Goal: Information Seeking & Learning: Learn about a topic

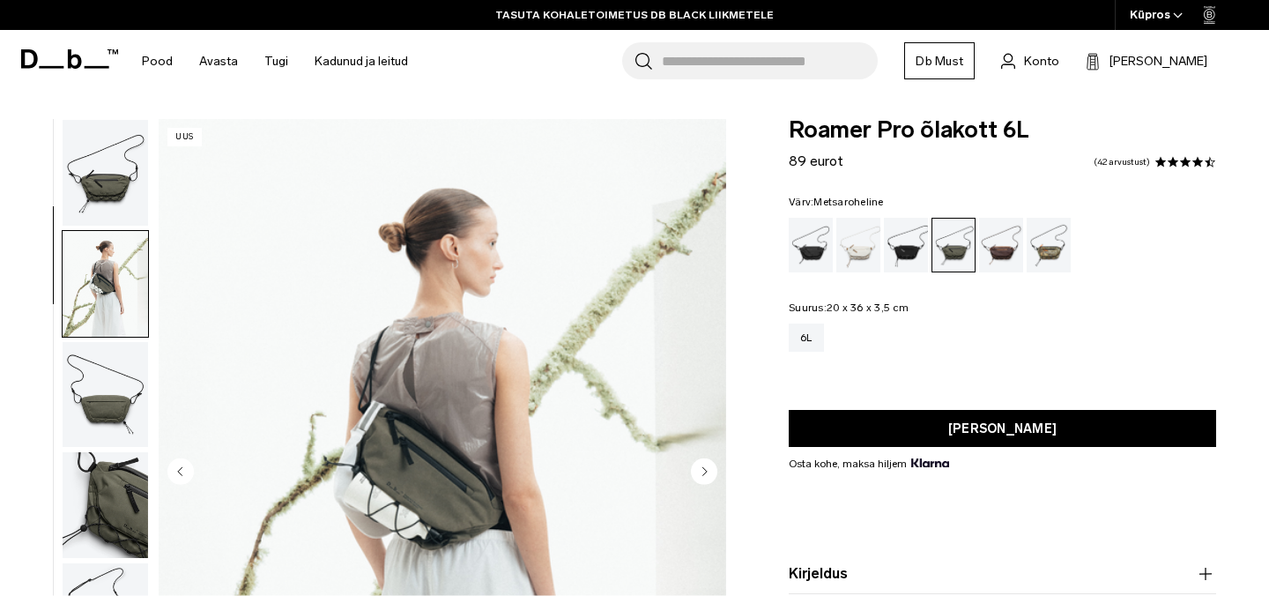
click at [702, 458] on circle "Next slide" at bounding box center [704, 471] width 26 height 26
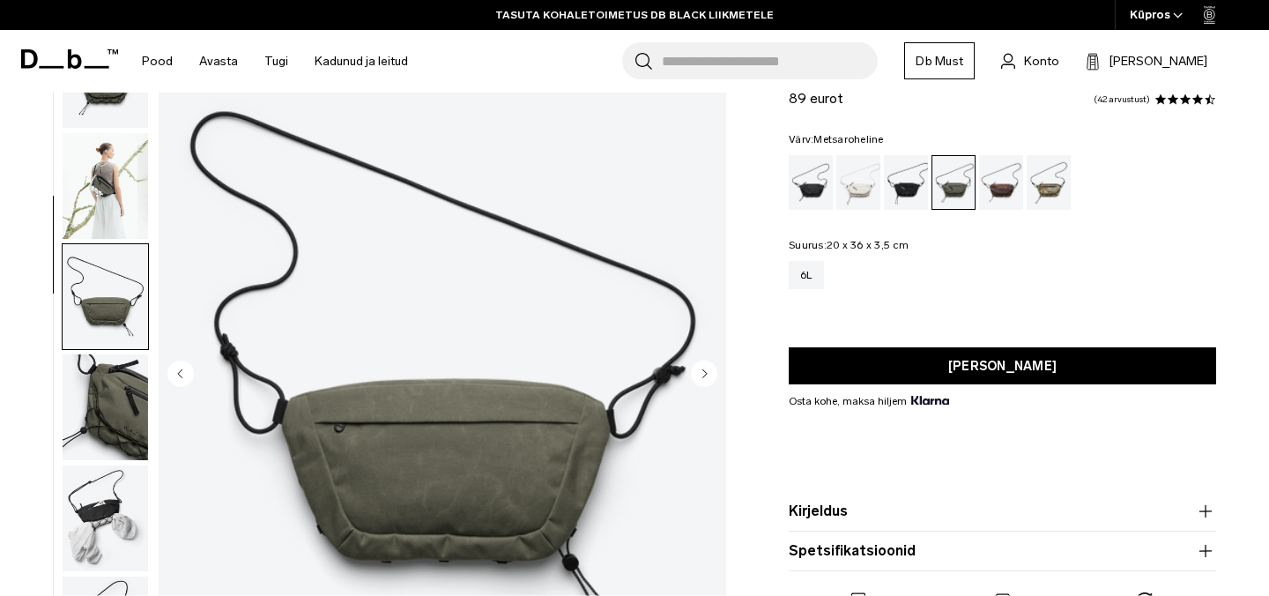
click at [702, 374] on circle "Järgmine slaid" at bounding box center [704, 373] width 26 height 26
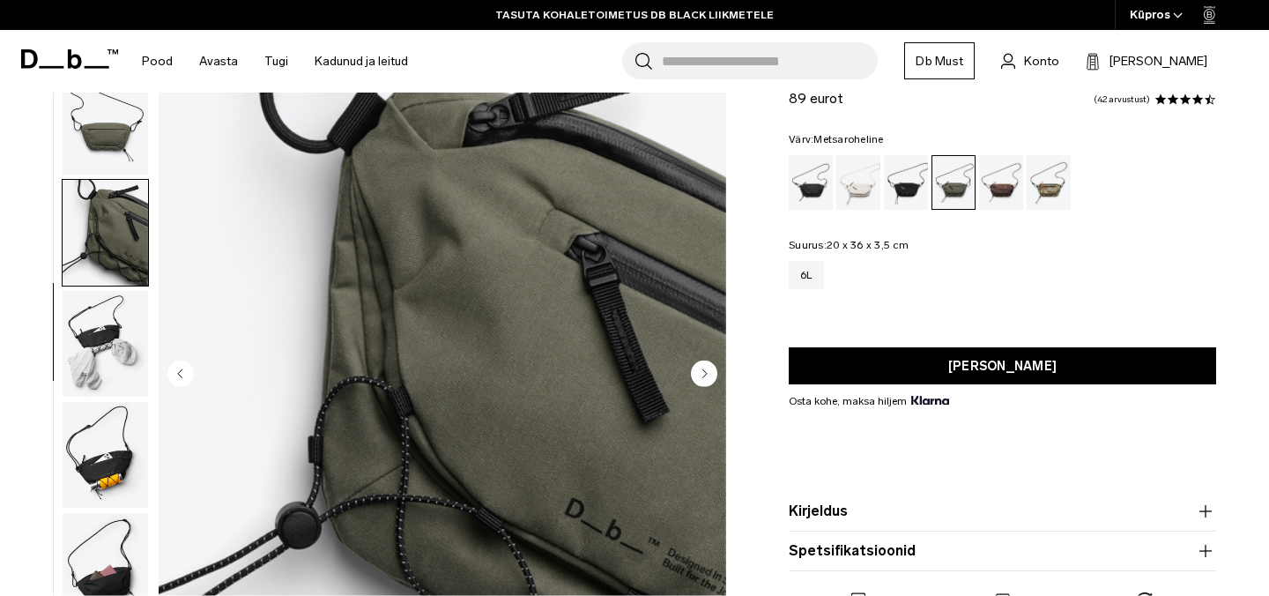
scroll to position [0, 0]
click at [702, 374] on circle "Järgmine slaid" at bounding box center [704, 373] width 26 height 26
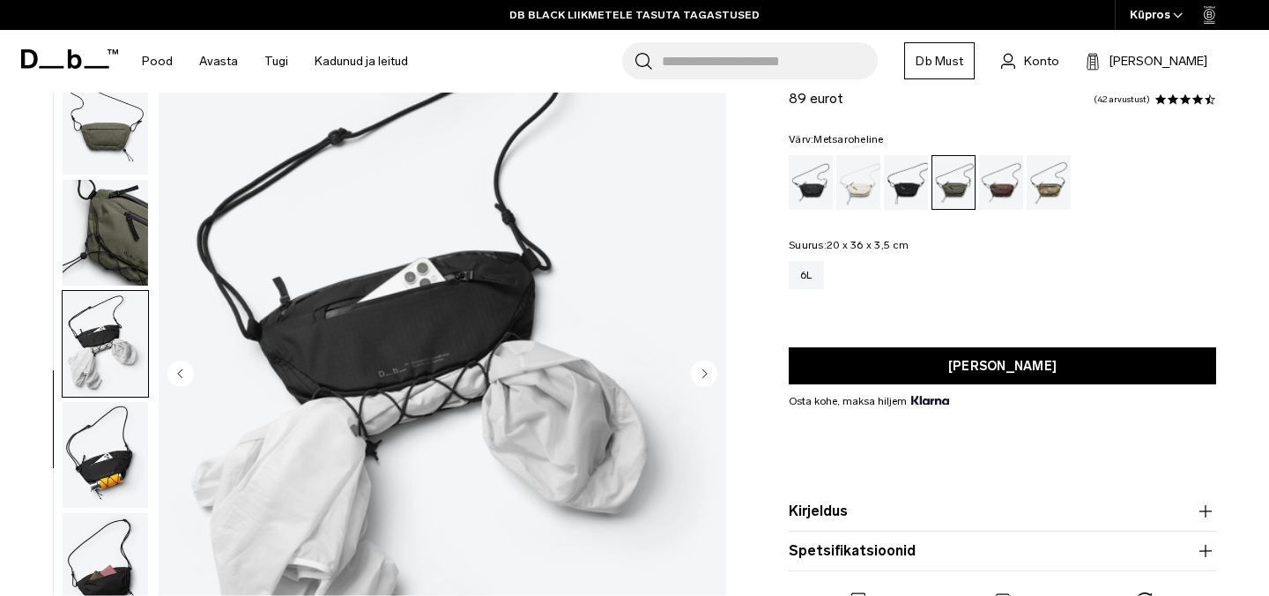
click at [703, 373] on icon "Järgmine slaid" at bounding box center [705, 373] width 4 height 8
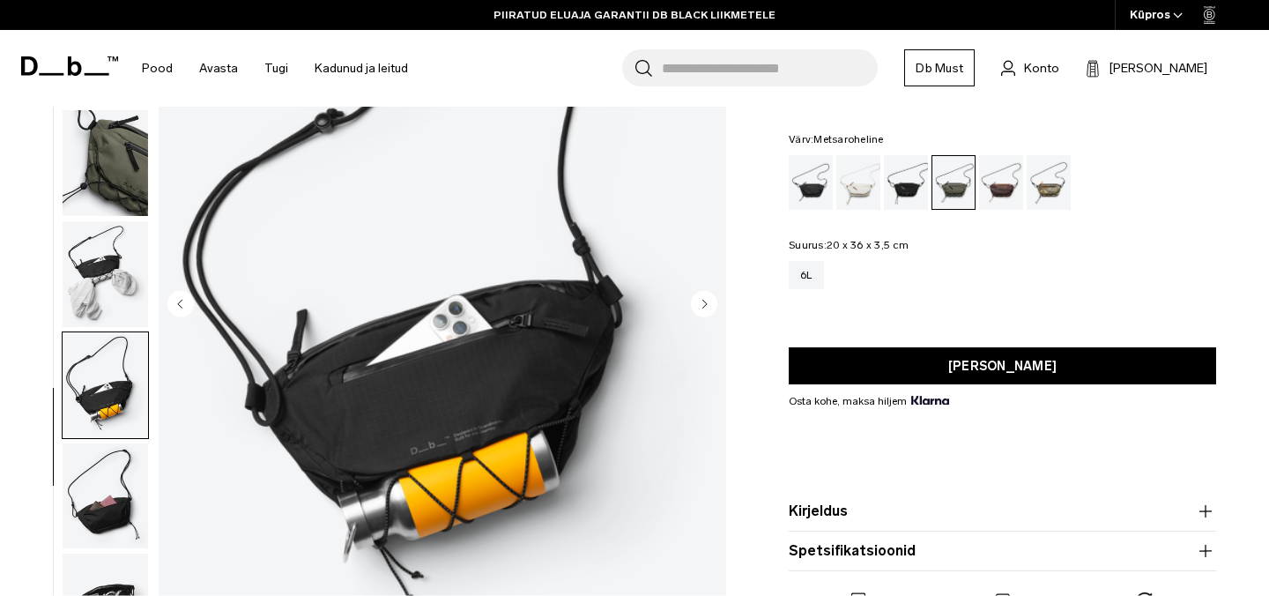
scroll to position [188, 0]
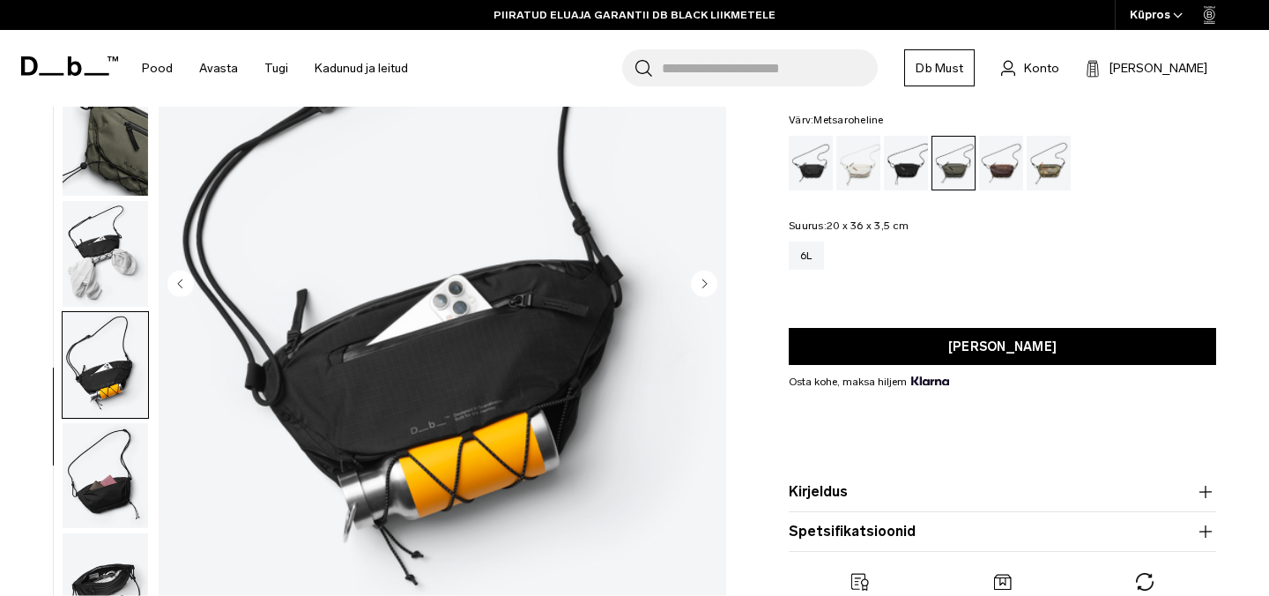
click at [705, 284] on icon "Järgmine slaid" at bounding box center [705, 283] width 4 height 8
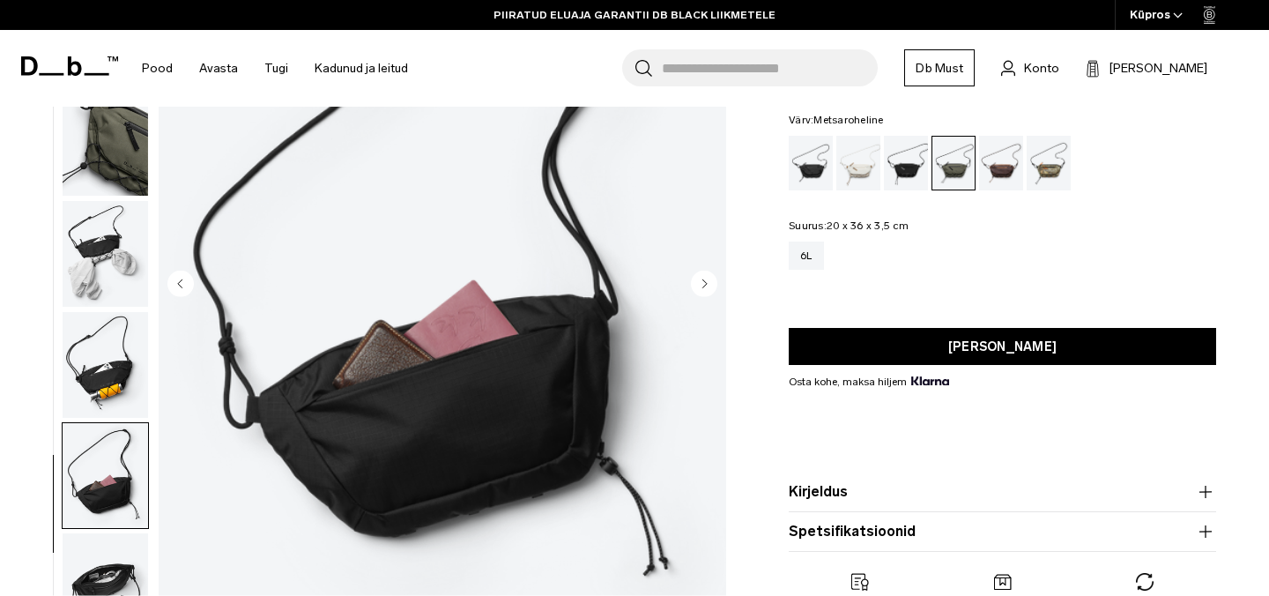
click at [706, 282] on circle "Järgmine slaid" at bounding box center [704, 284] width 26 height 26
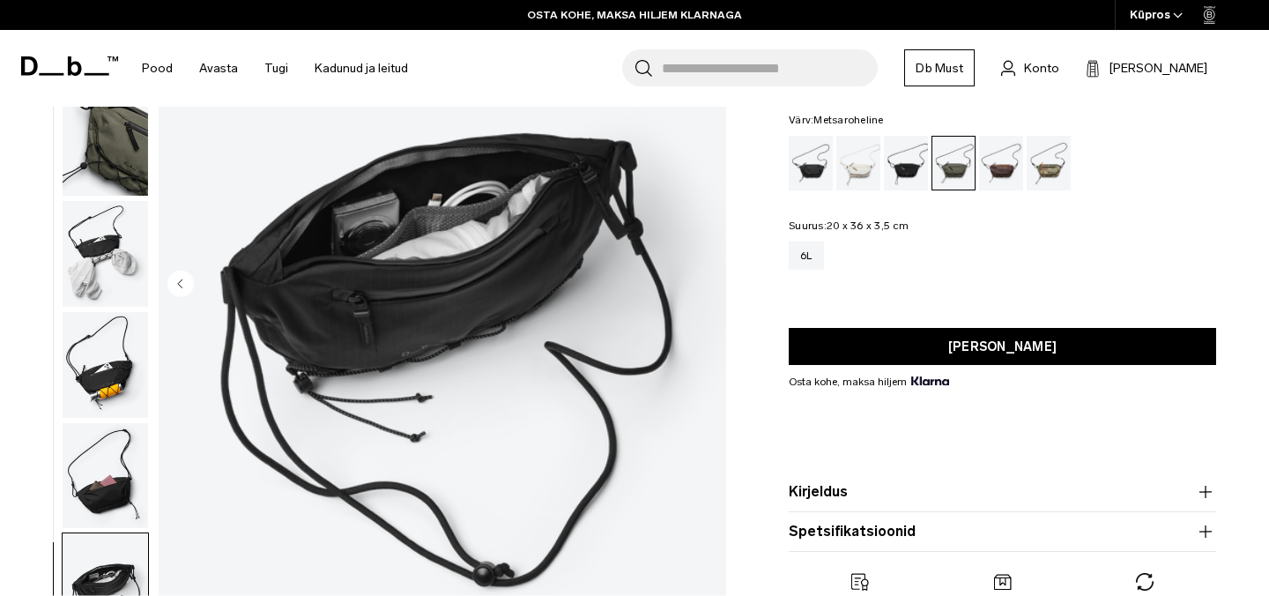
click at [706, 282] on img "8/8" at bounding box center [443, 285] width 568 height 709
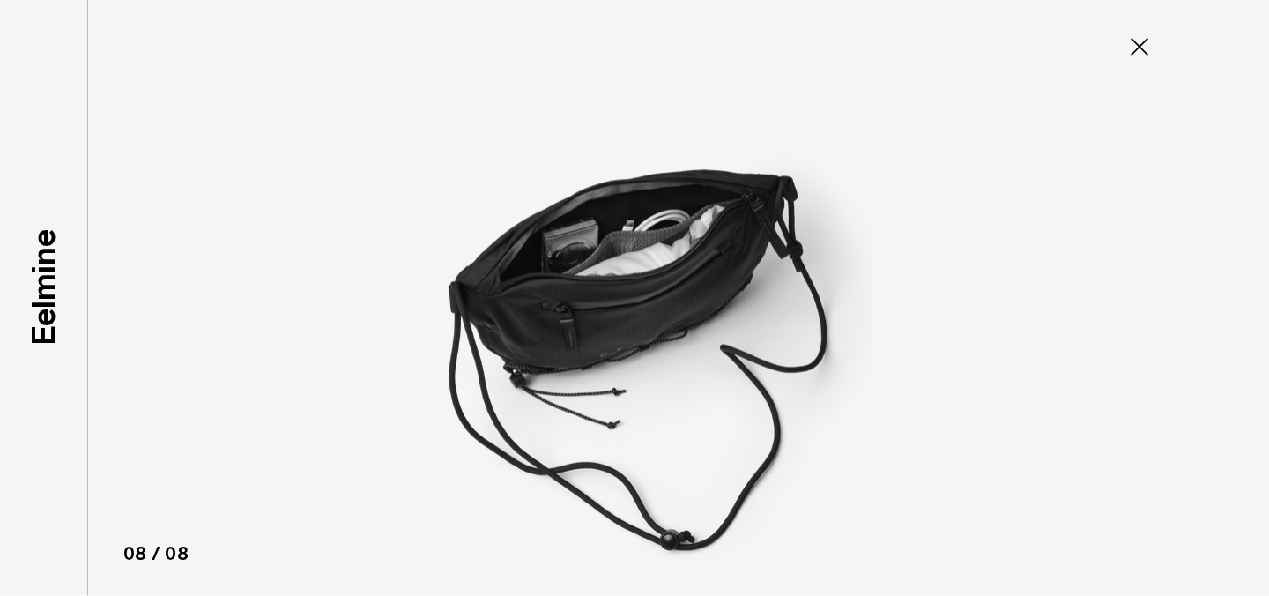
click at [1138, 43] on icon at bounding box center [1139, 47] width 28 height 28
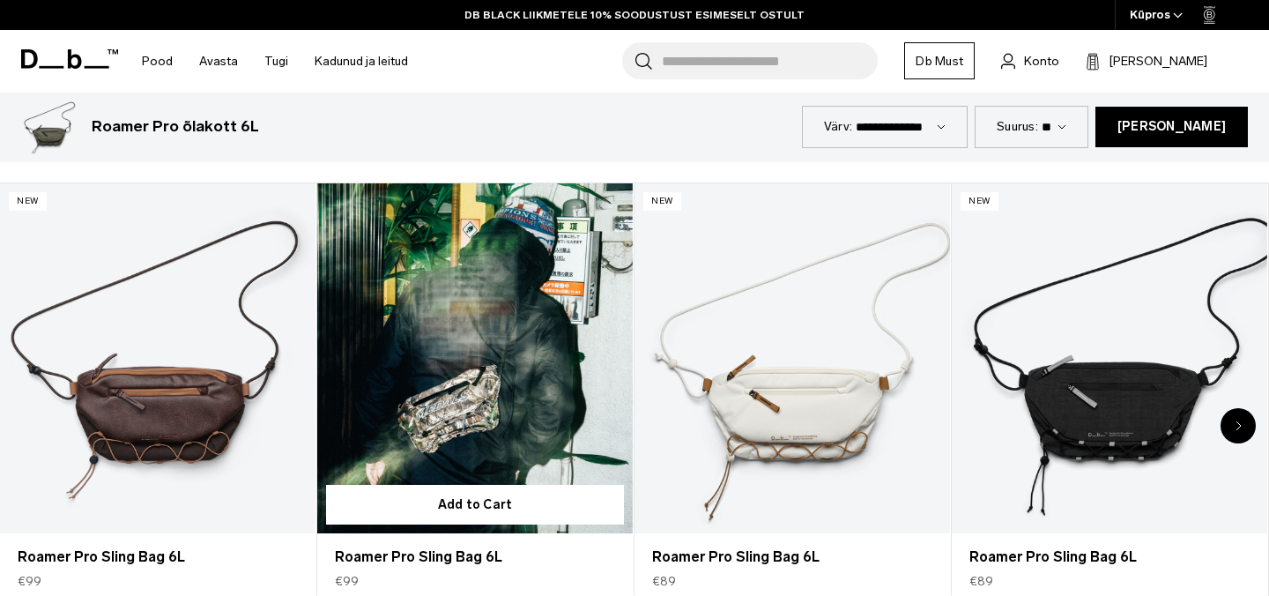
scroll to position [780, 0]
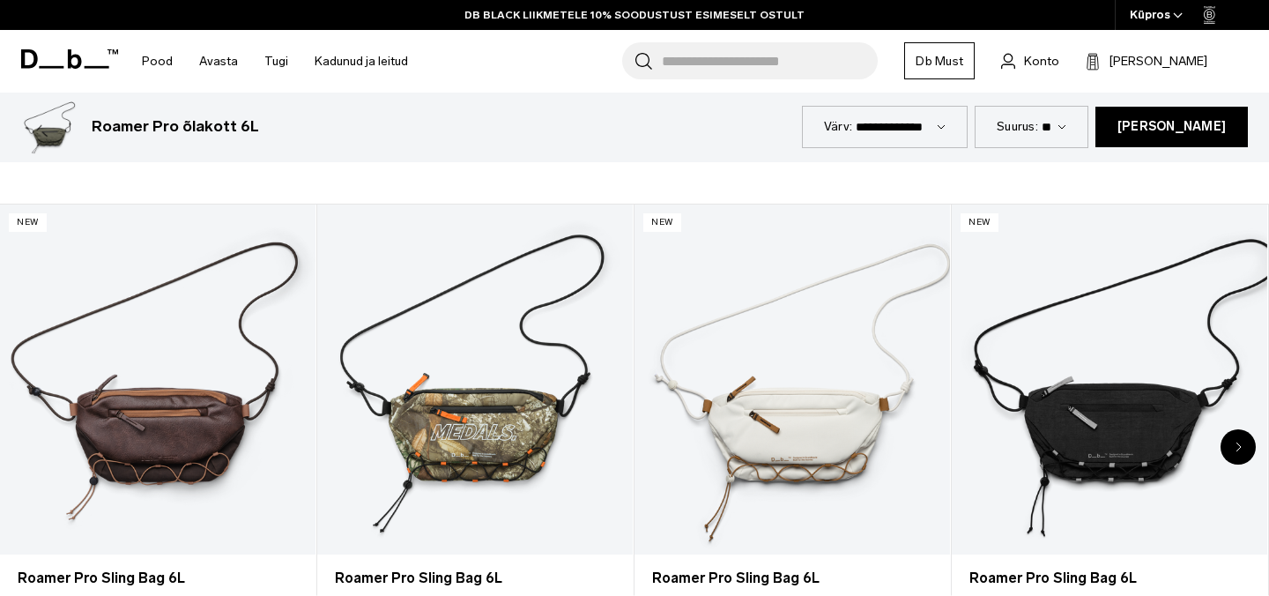
click at [1244, 444] on div "Next slide" at bounding box center [1237, 446] width 35 height 35
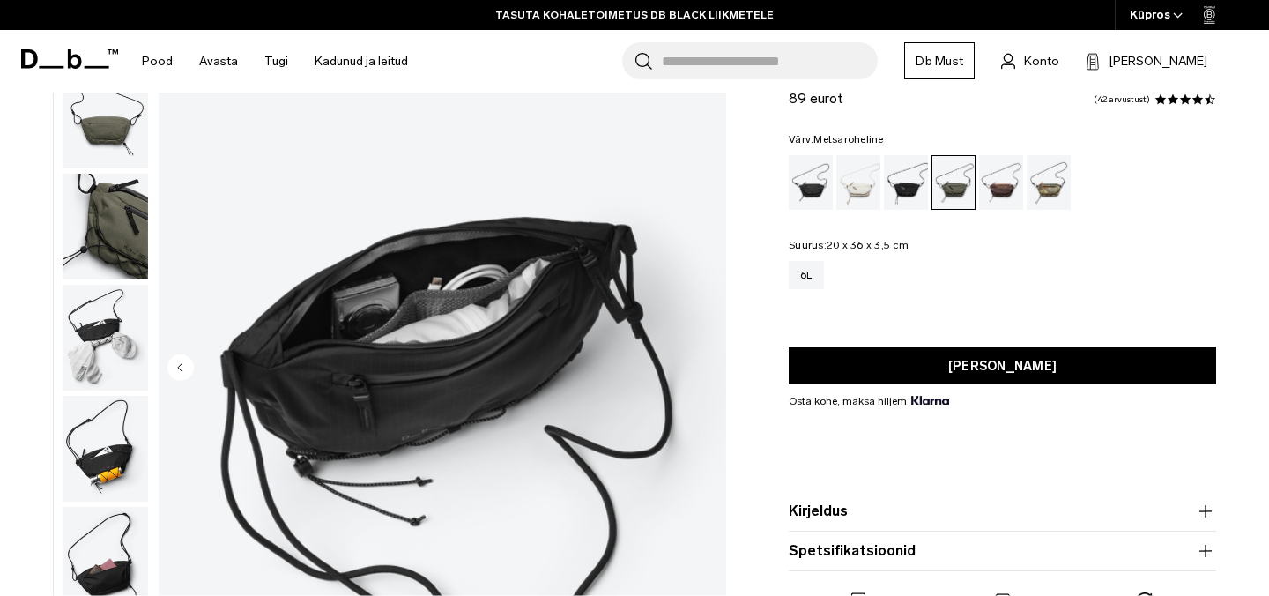
scroll to position [0, 0]
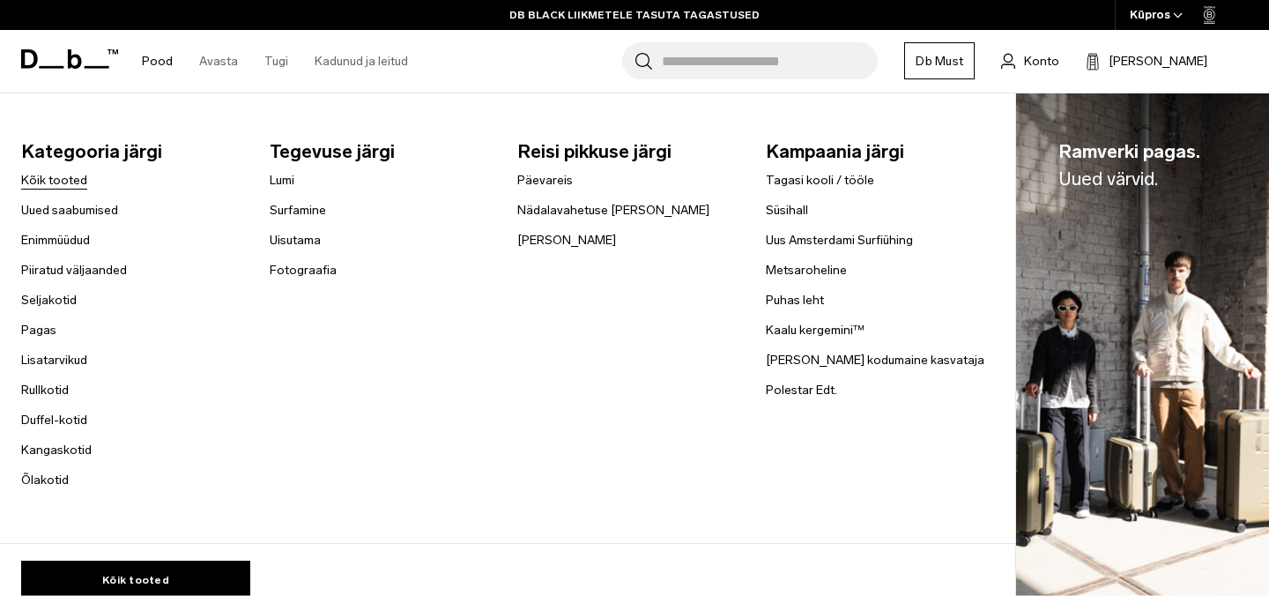
click at [50, 176] on font "Kõik tooted" at bounding box center [54, 180] width 66 height 15
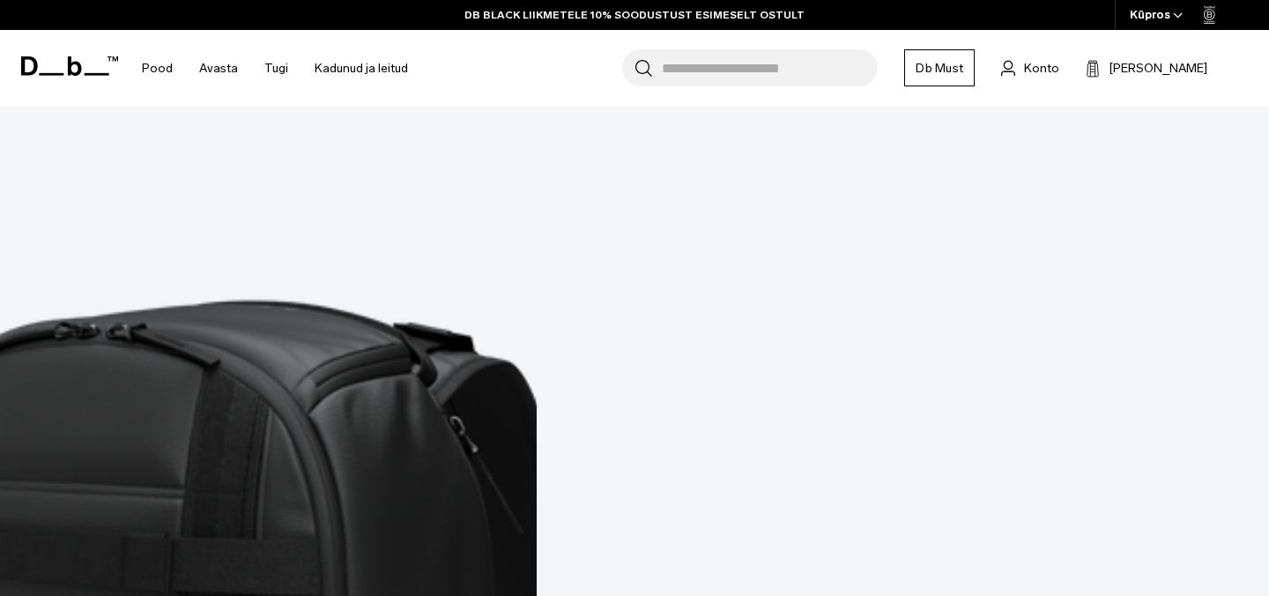
scroll to position [5588, 0]
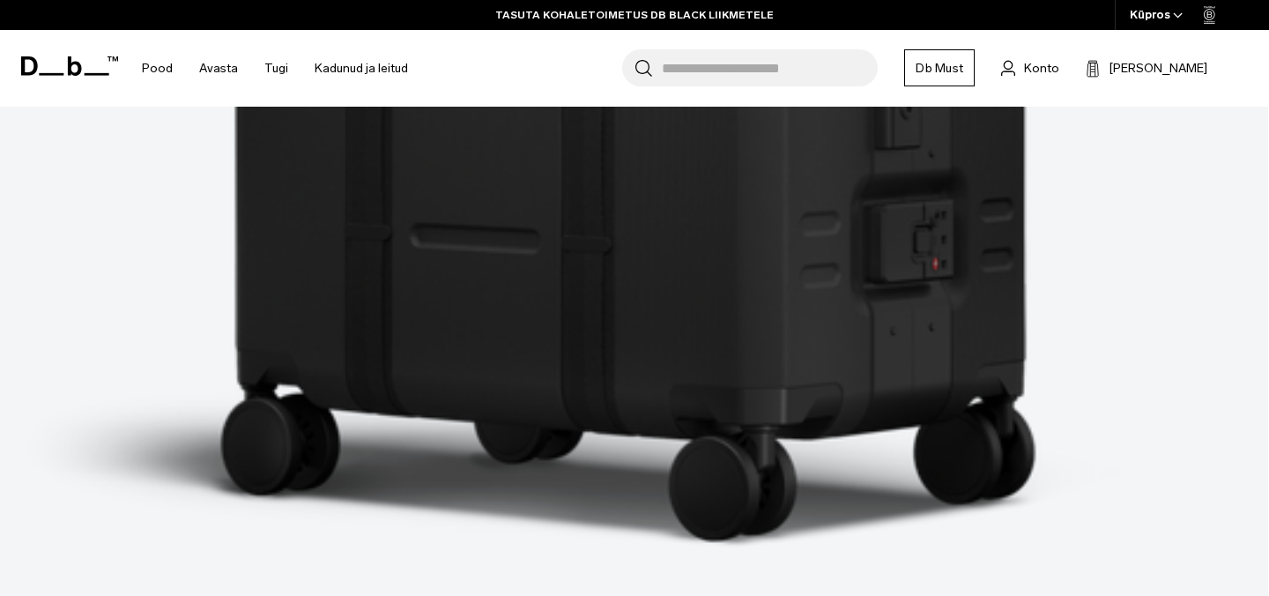
scroll to position [10514, 0]
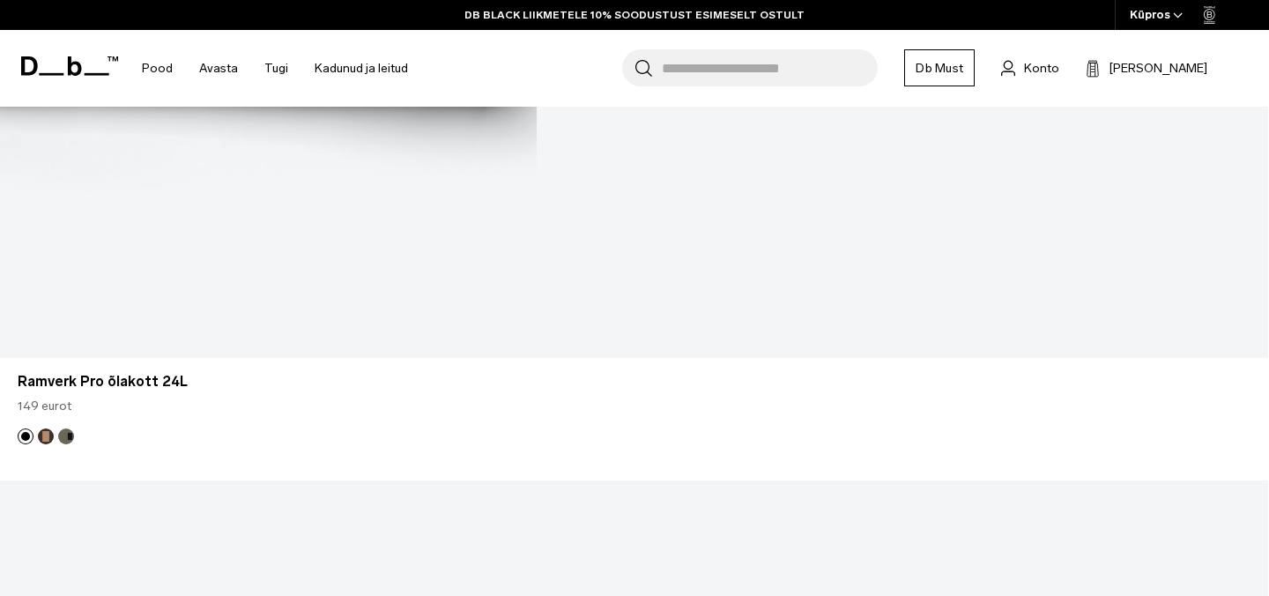
scroll to position [15457, 0]
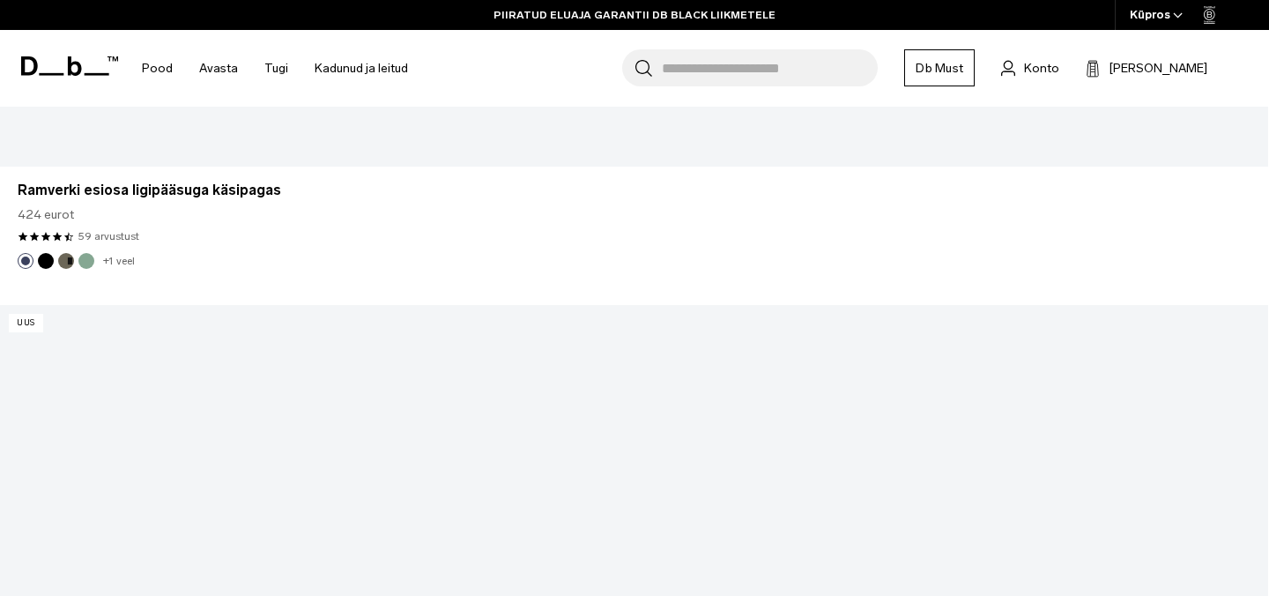
scroll to position [20266, 0]
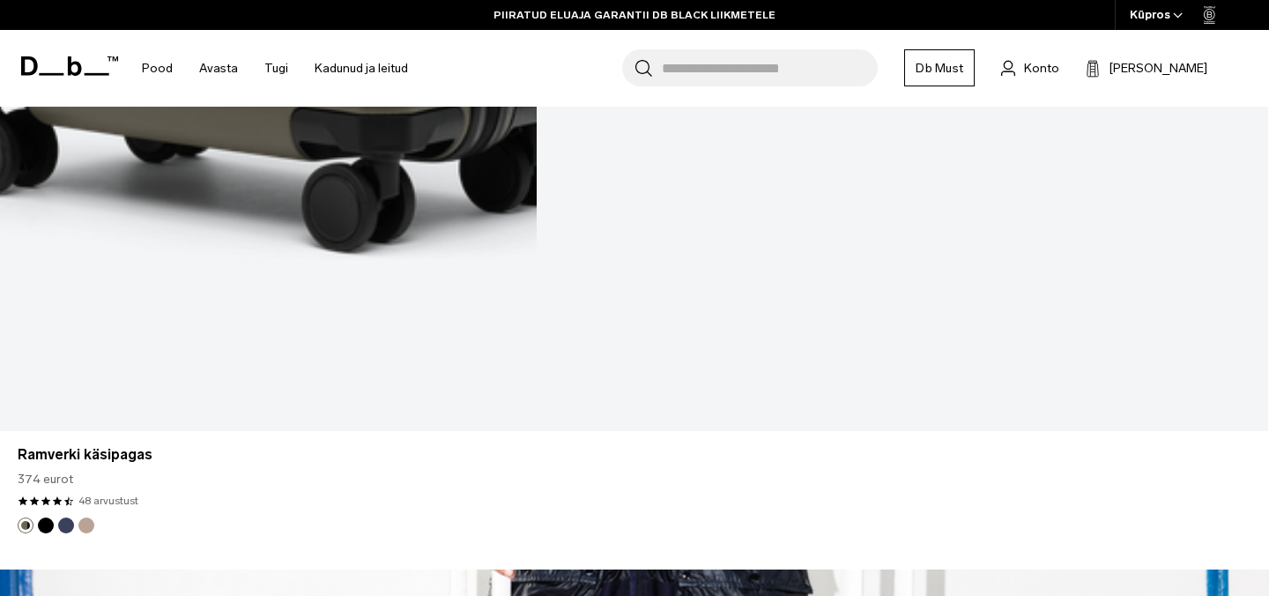
scroll to position [21540, 0]
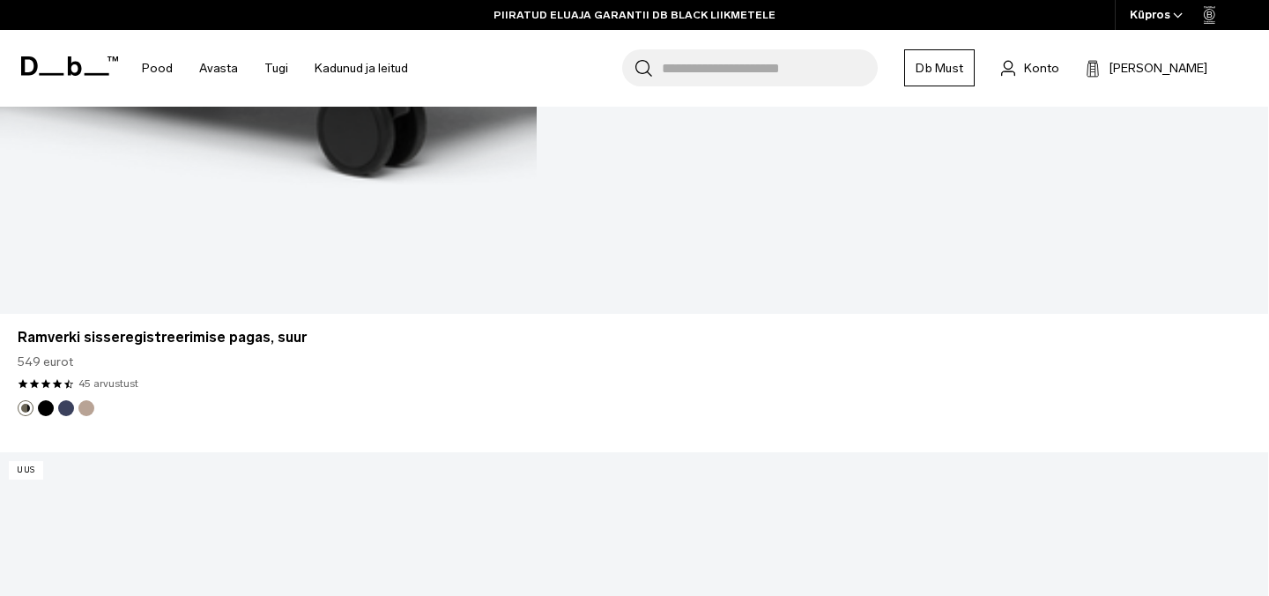
scroll to position [25288, 0]
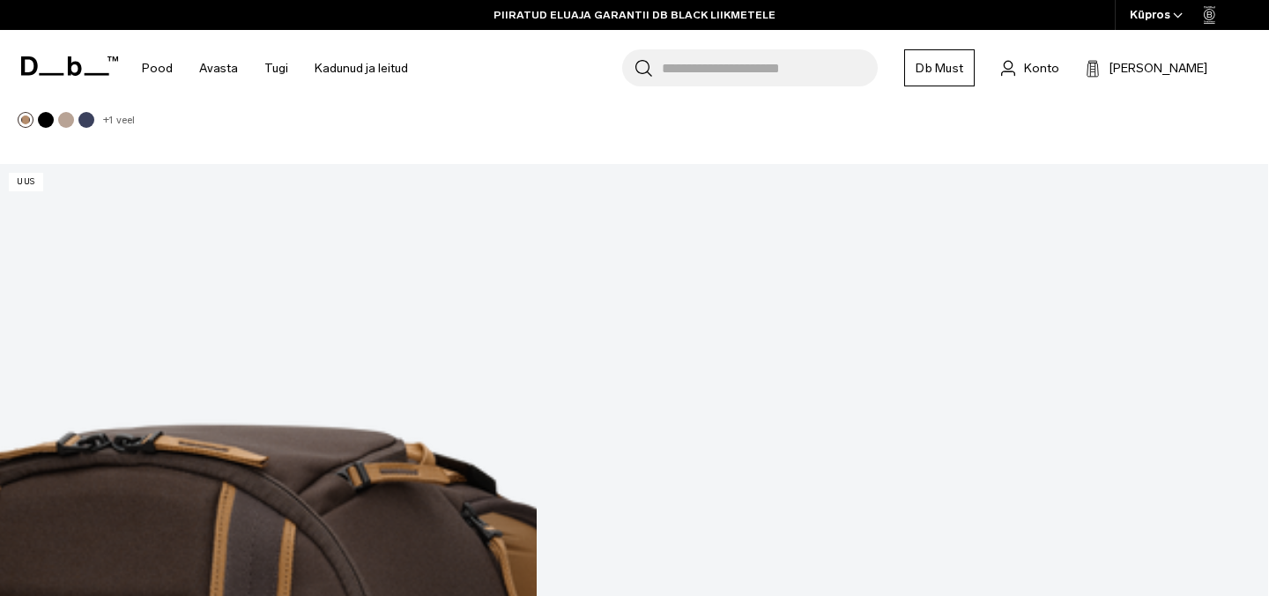
scroll to position [30170, 0]
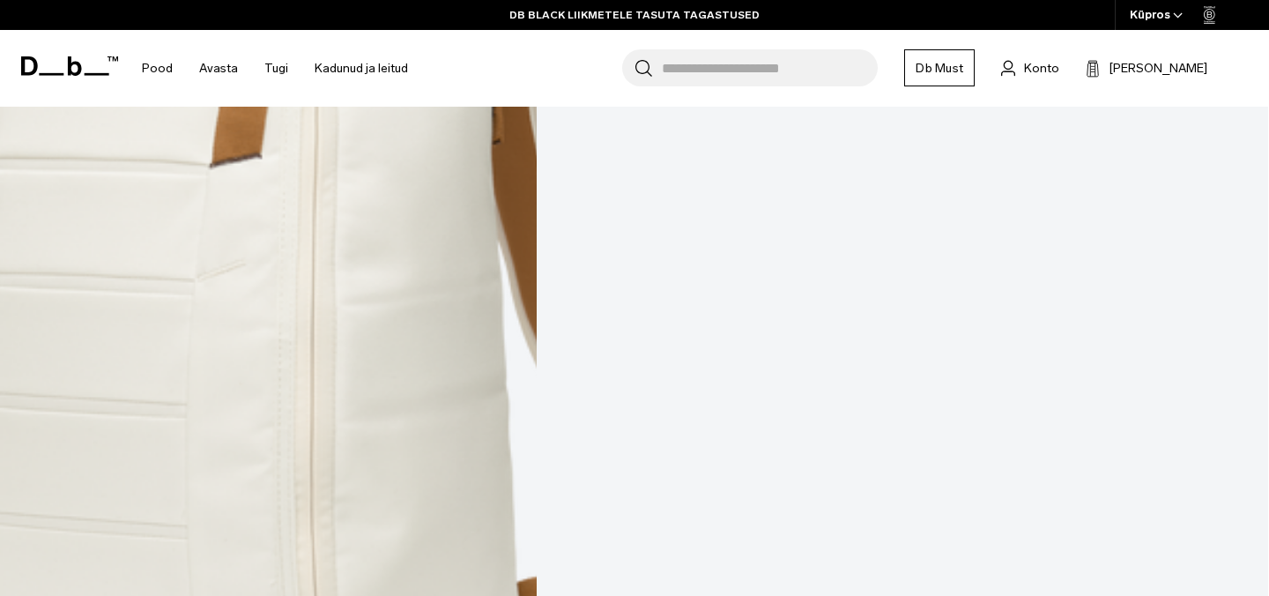
scroll to position [32316, 0]
